Goal: Information Seeking & Learning: Check status

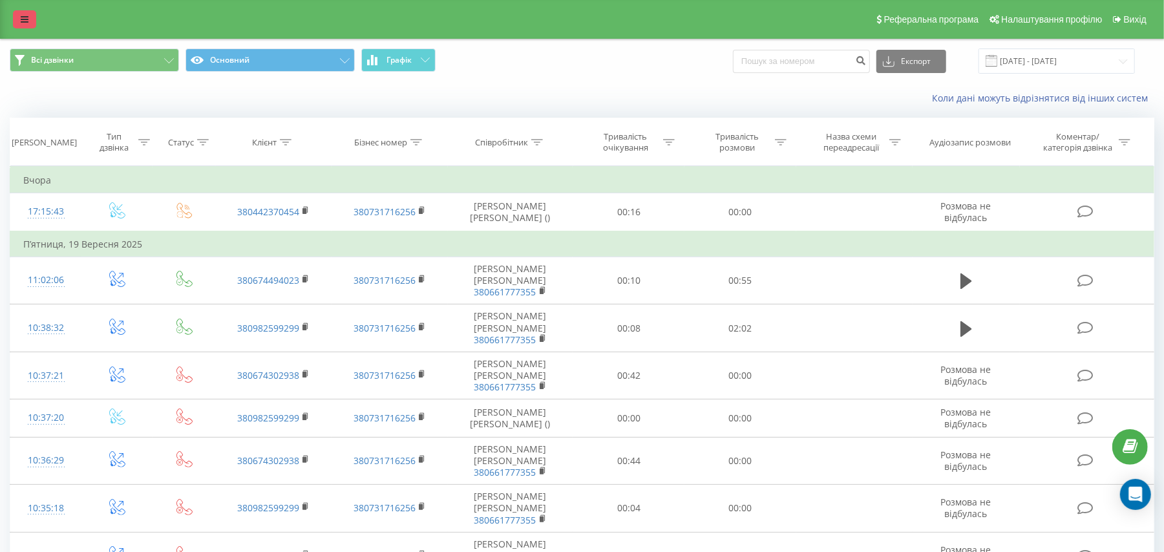
click at [35, 22] on link at bounding box center [24, 19] width 23 height 18
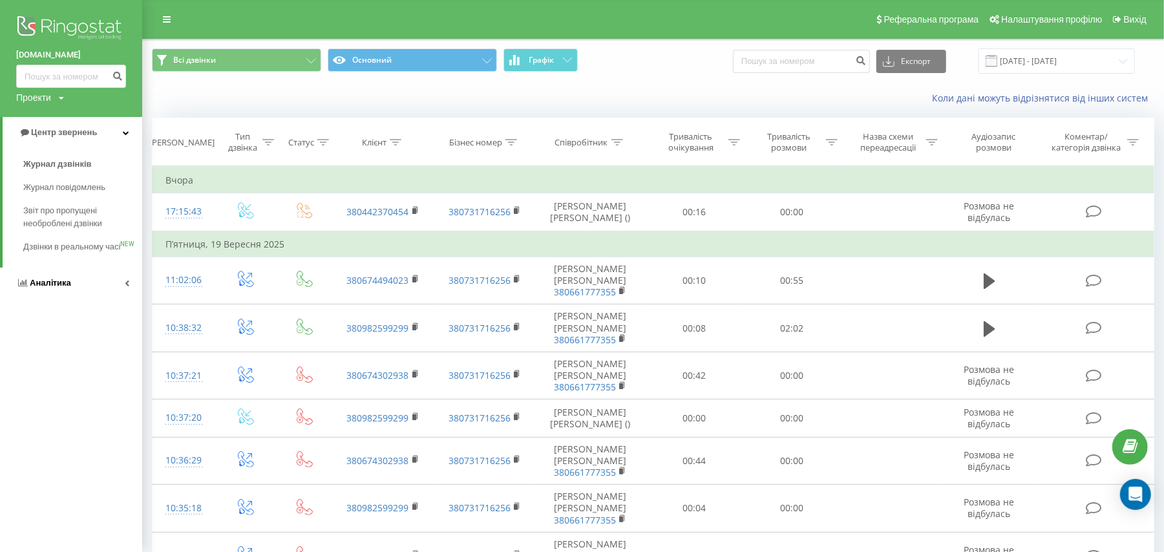
click at [53, 299] on link "Аналiтика" at bounding box center [71, 283] width 142 height 31
click at [70, 200] on span "Співробітники у реальному часі" at bounding box center [72, 202] width 98 height 26
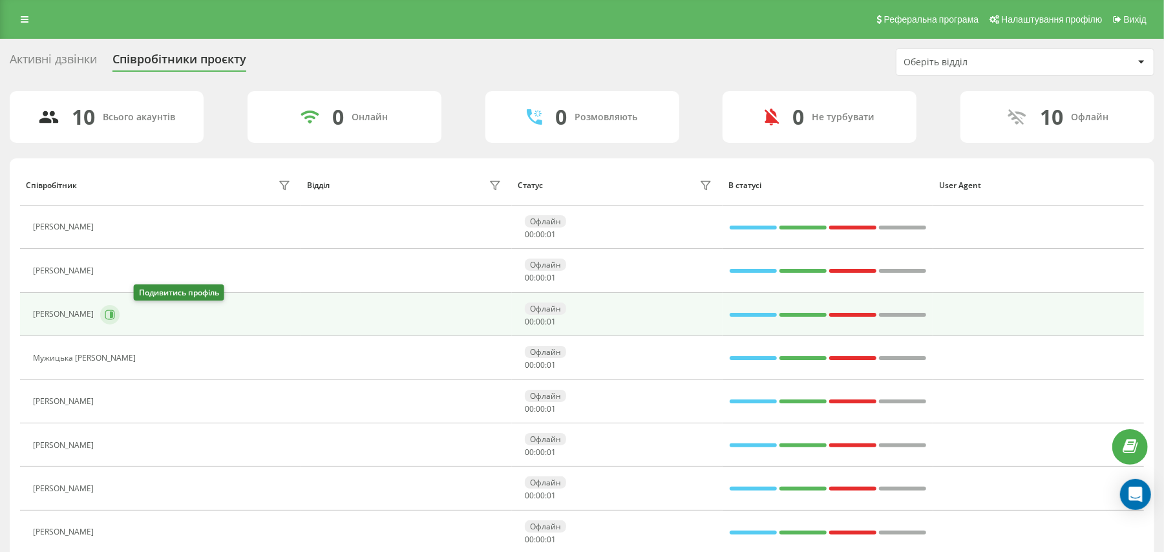
click at [120, 309] on button at bounding box center [109, 314] width 19 height 19
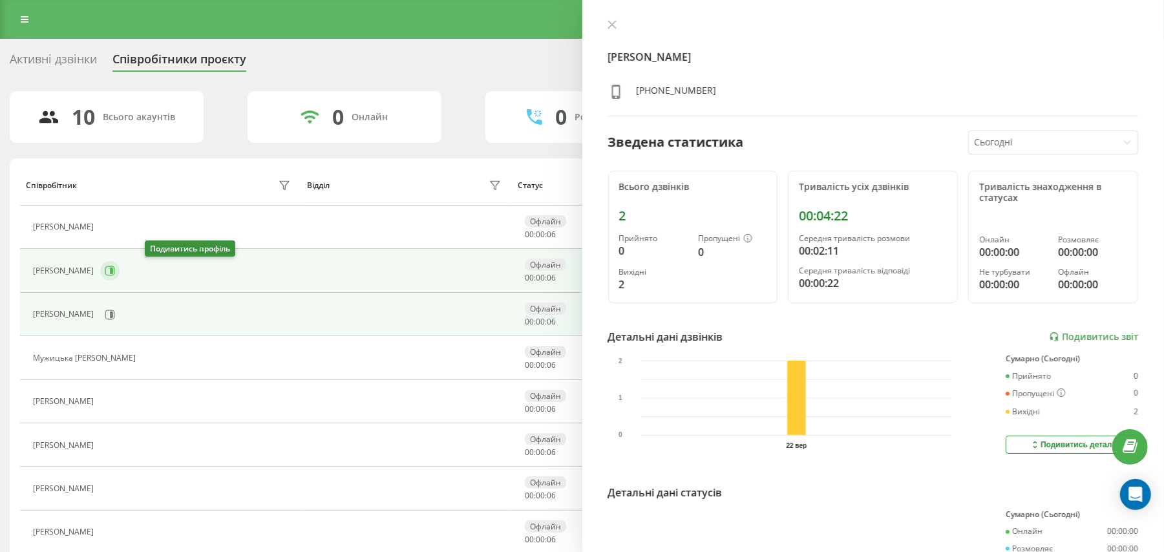
click at [120, 270] on button at bounding box center [109, 270] width 19 height 19
